Goal: Information Seeking & Learning: Understand process/instructions

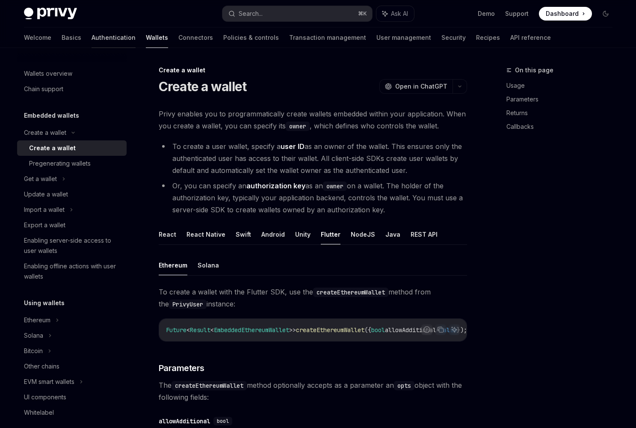
click at [92, 36] on link "Authentication" at bounding box center [114, 37] width 44 height 21
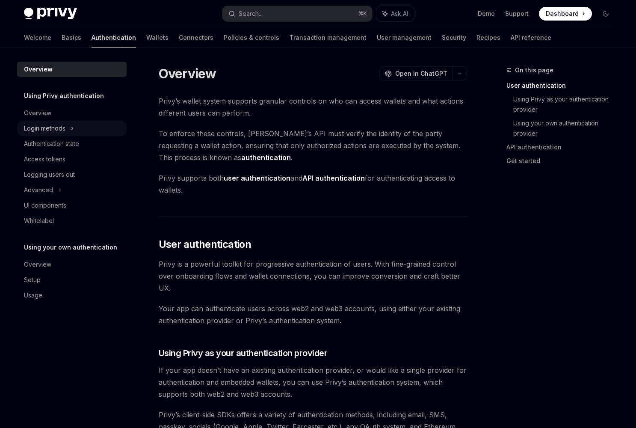
click at [70, 129] on div "Login methods" at bounding box center [72, 128] width 110 height 15
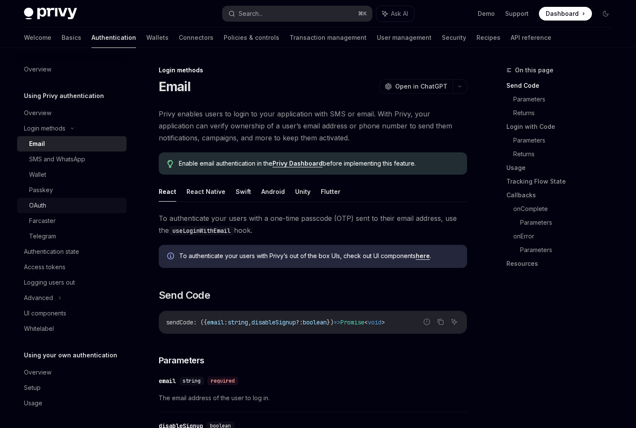
click at [56, 202] on div "OAuth" at bounding box center [75, 205] width 92 height 10
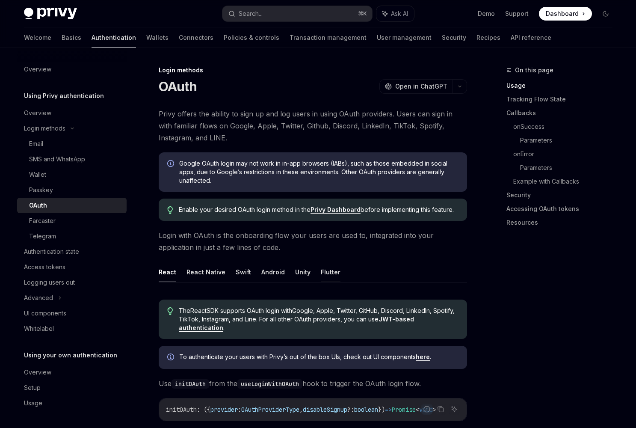
click at [322, 267] on button "Flutter" at bounding box center [331, 272] width 20 height 20
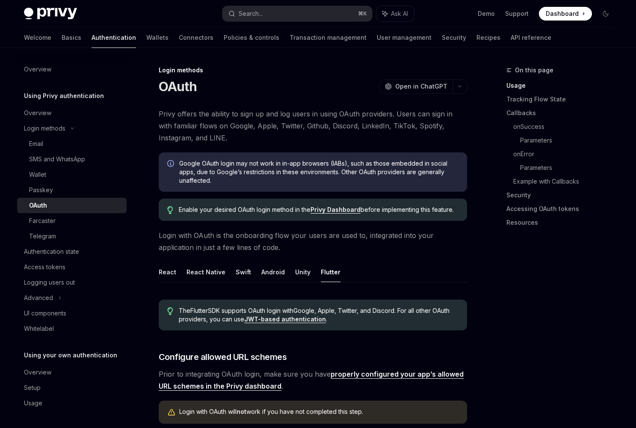
type textarea "*"
